Goal: Task Accomplishment & Management: Manage account settings

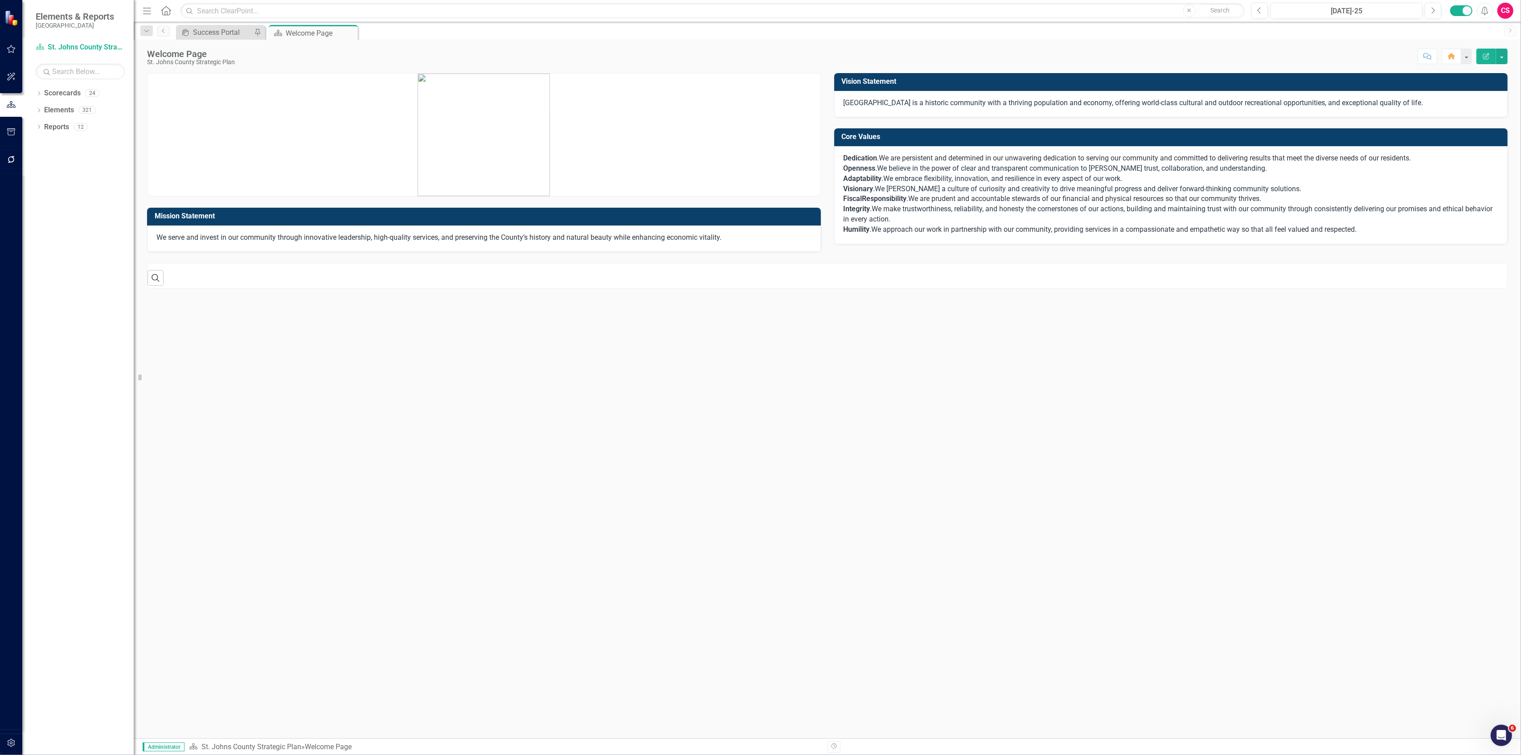
click at [10, 743] on icon "button" at bounding box center [11, 743] width 8 height 8
click at [63, 118] on link "Reporting Periods" at bounding box center [80, 117] width 89 height 10
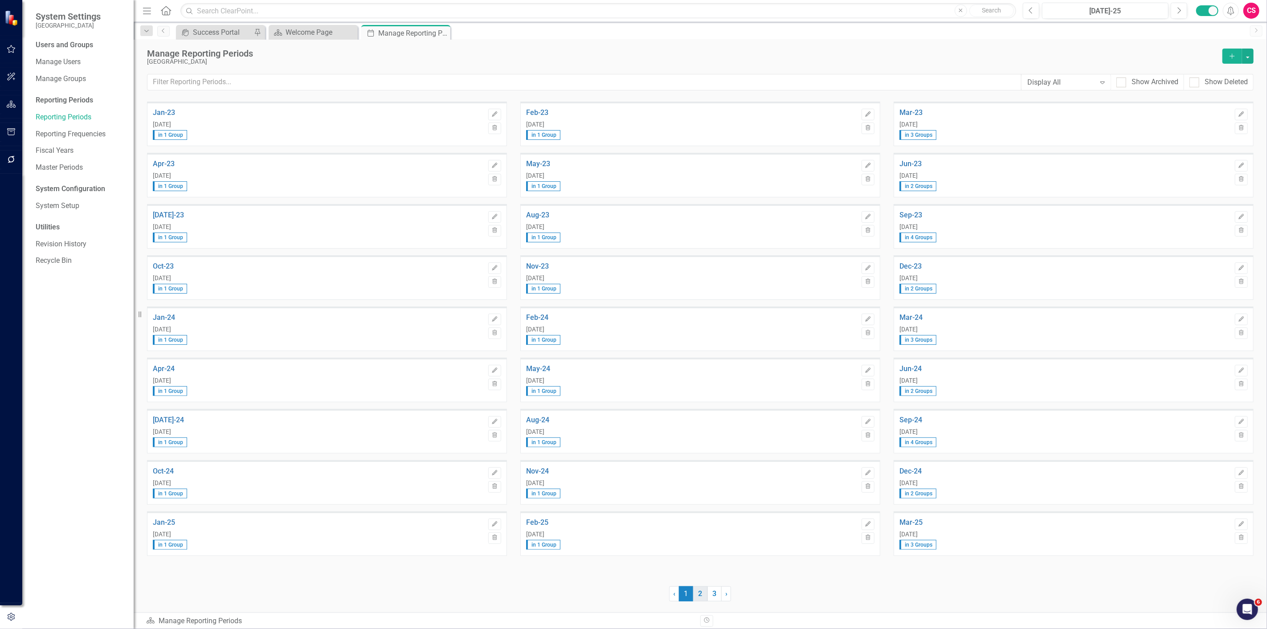
click at [701, 593] on link "2" at bounding box center [700, 593] width 14 height 15
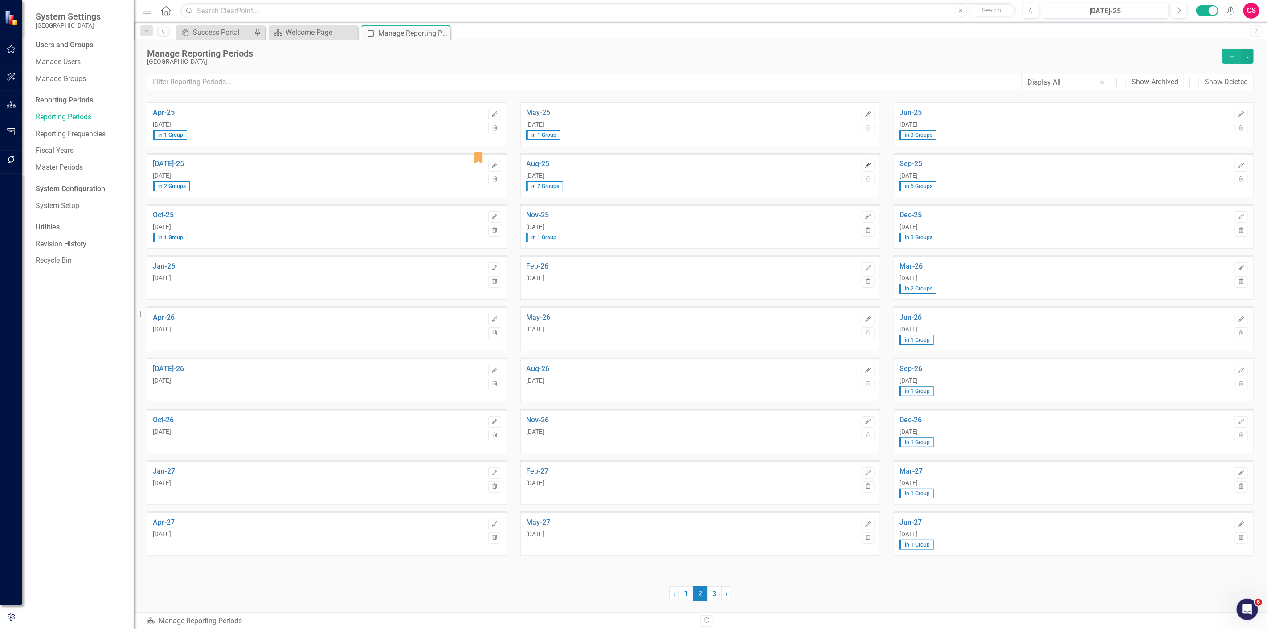
click at [871, 165] on icon "Edit" at bounding box center [868, 165] width 7 height 5
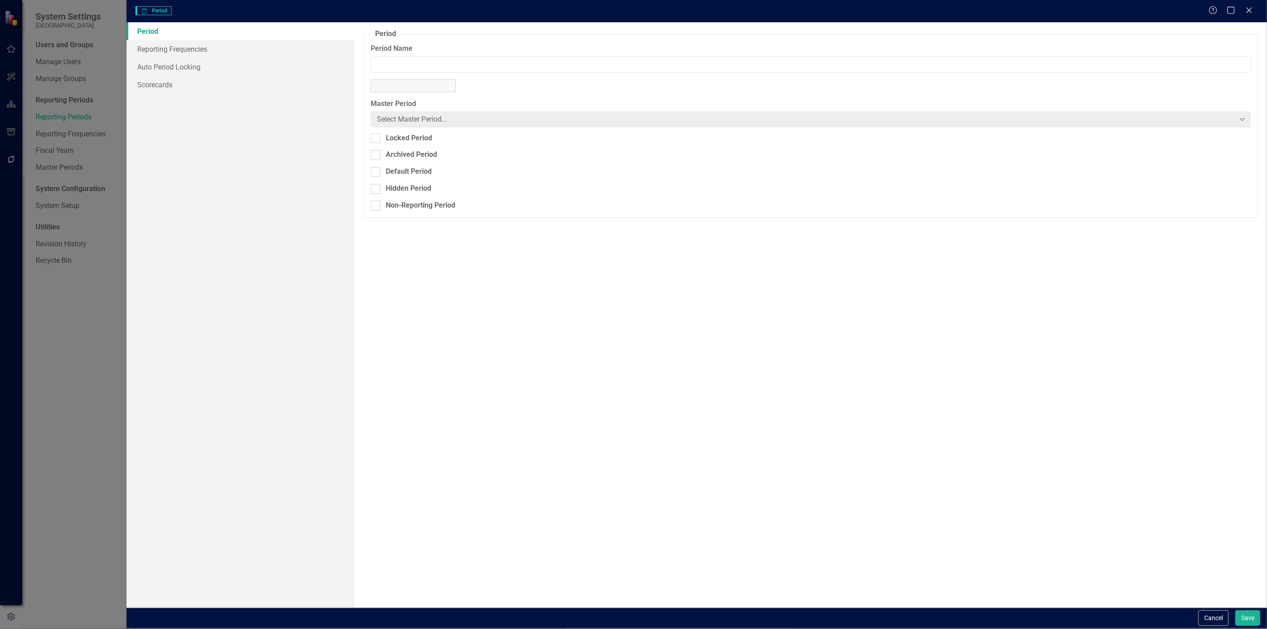
type input "Aug-25"
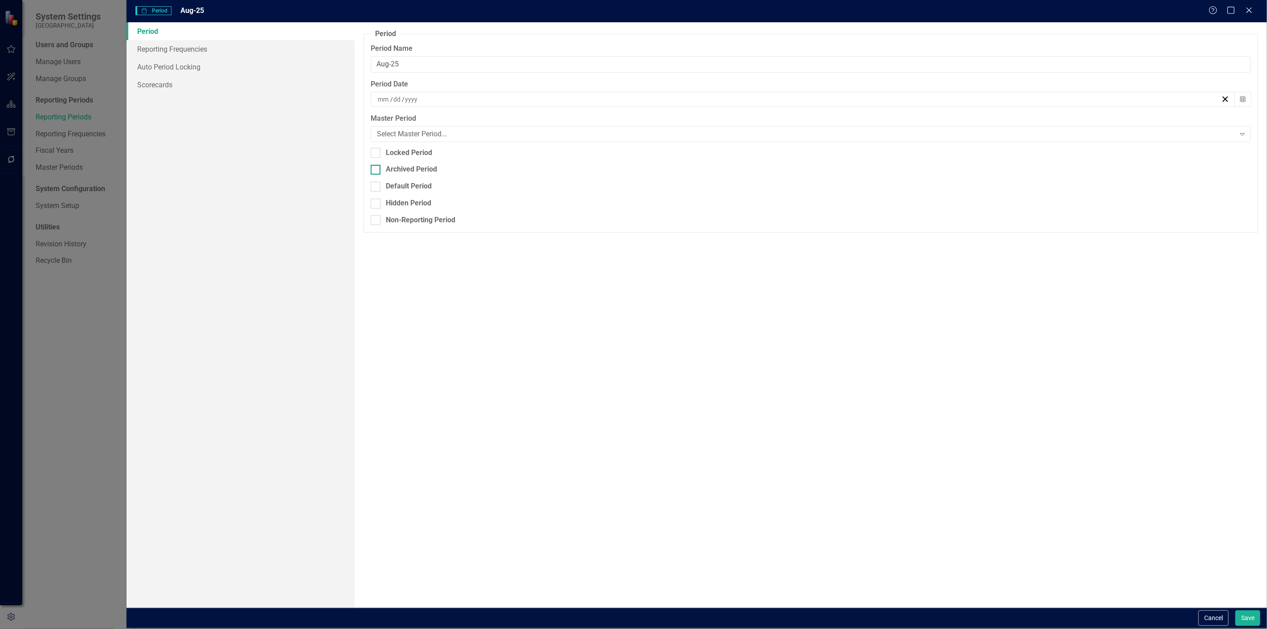
type input "8"
type input "31"
type input "2025"
click at [400, 183] on div "Default Period" at bounding box center [409, 186] width 46 height 10
click at [377, 183] on input "Default Period" at bounding box center [374, 185] width 6 height 6
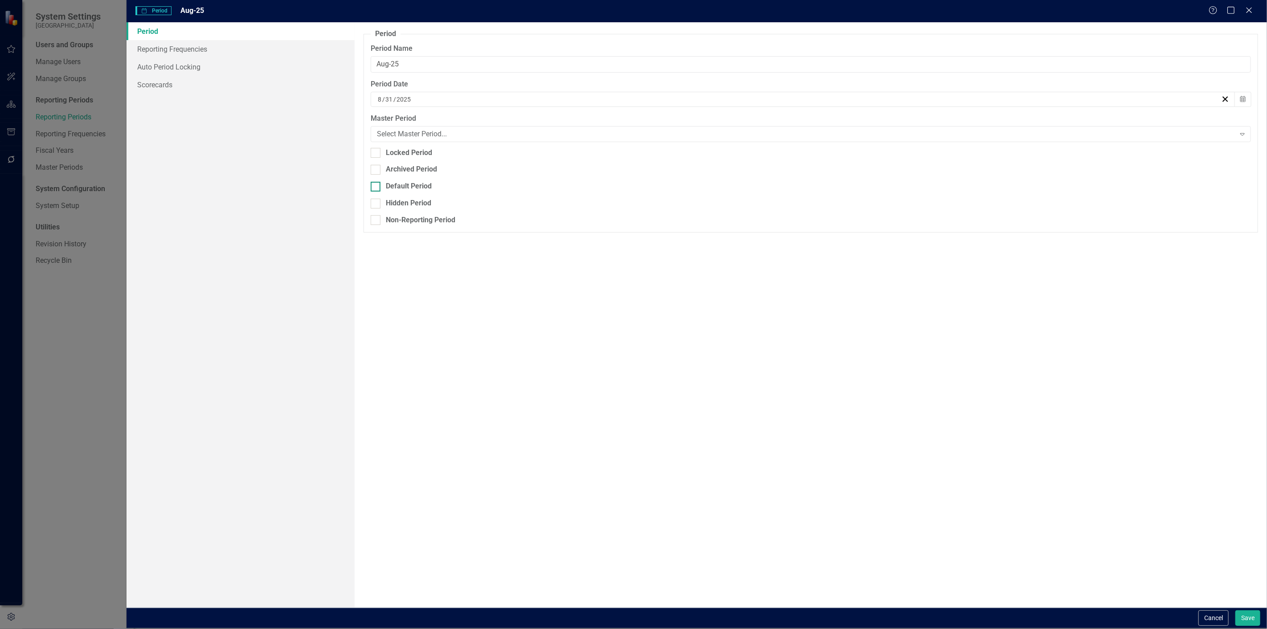
checkbox input "true"
click at [1252, 611] on button "Save" at bounding box center [1248, 619] width 25 height 16
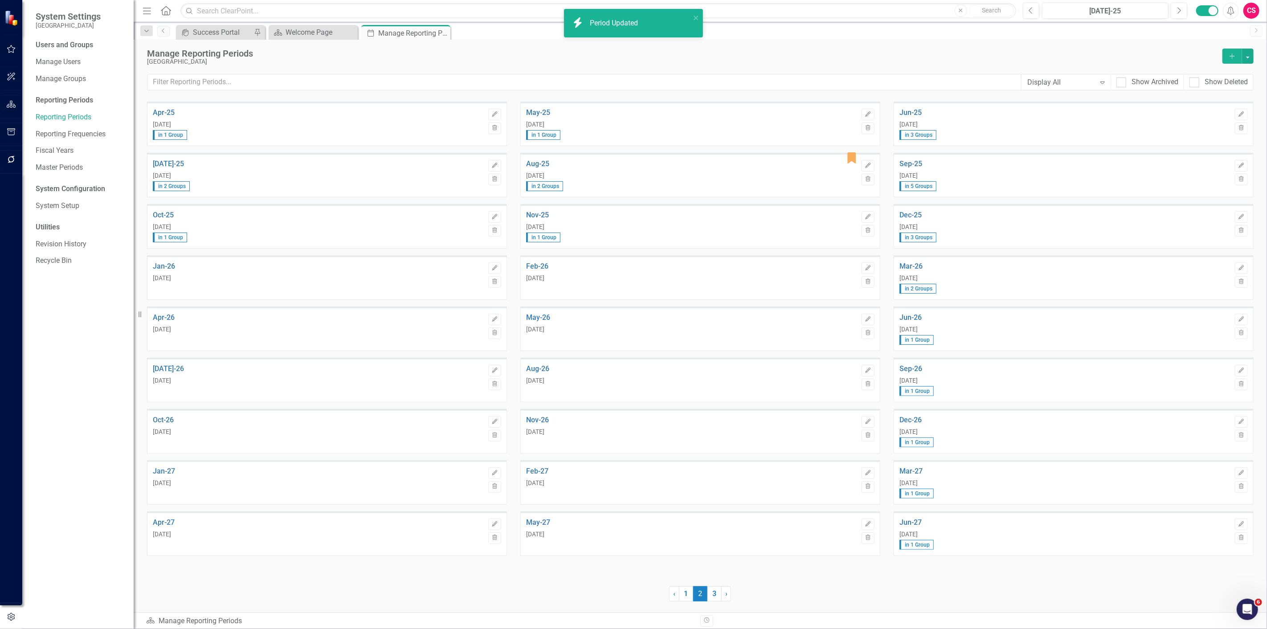
click at [117, 220] on div "Users and Groups Manage Users Manage Groups Reporting Periods Reporting Periods…" at bounding box center [77, 334] width 111 height 589
